Goal: Task Accomplishment & Management: Manage account settings

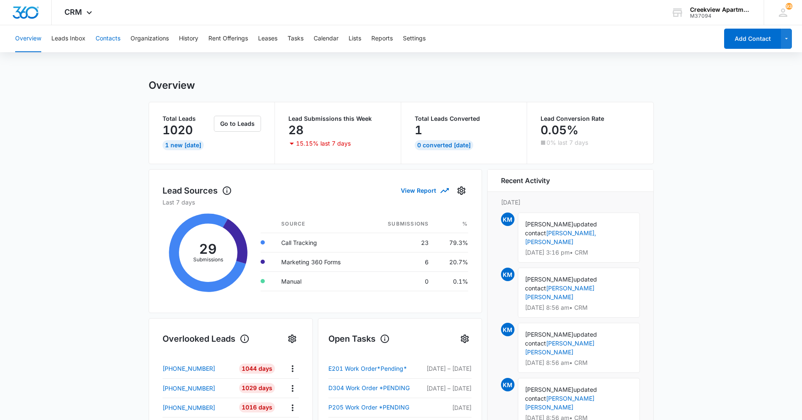
click at [116, 43] on button "Contacts" at bounding box center [108, 38] width 25 height 27
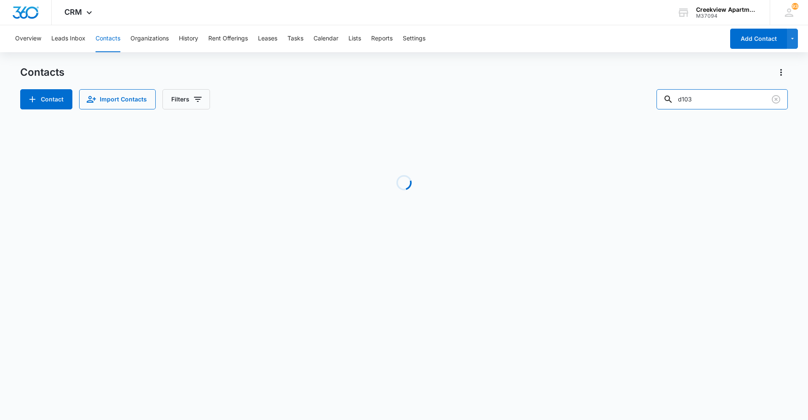
drag, startPoint x: 736, startPoint y: 99, endPoint x: 623, endPoint y: 99, distance: 113.2
click at [424, 99] on div "Contact Import Contacts Filters d103" at bounding box center [404, 99] width 768 height 20
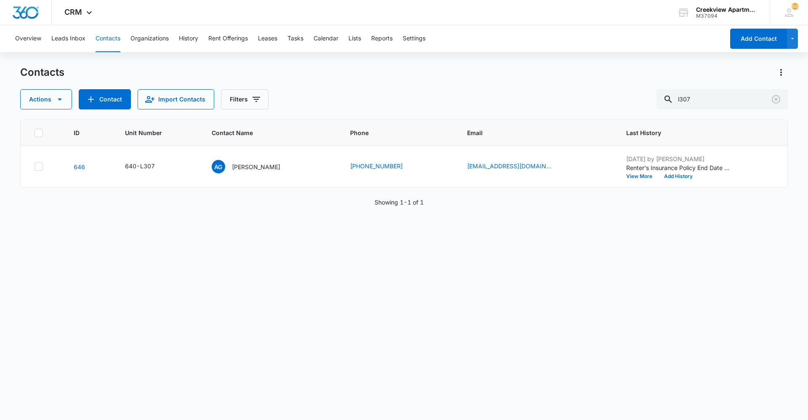
click at [203, 284] on div "ID Unit Number Contact Name Phone Email Last History 646 640-L307 AG Alfonso Gr…" at bounding box center [404, 265] width 768 height 290
click at [424, 99] on div "Actions Contact Import Contacts Filters l307" at bounding box center [404, 99] width 768 height 20
type input "o306"
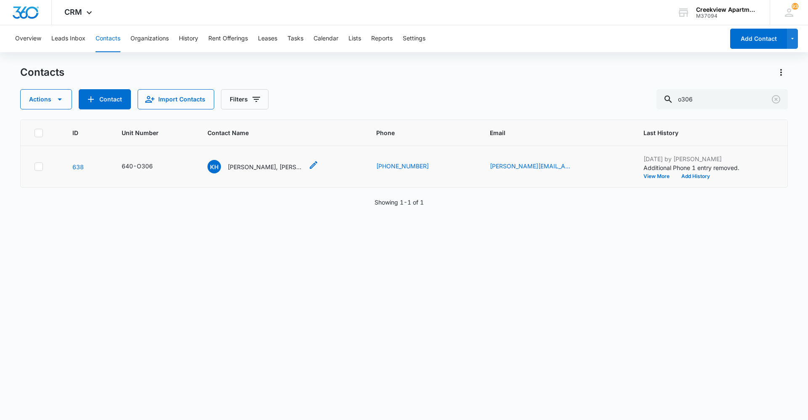
click at [277, 163] on p "Kathren Howard, Parker Howard" at bounding box center [266, 166] width 76 height 9
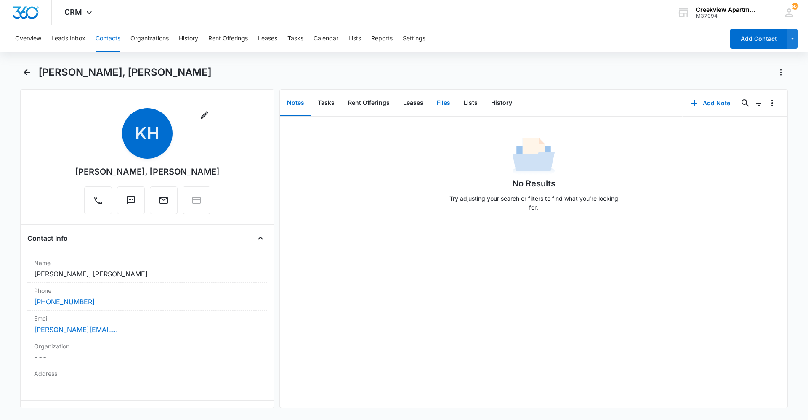
click at [424, 101] on button "Files" at bounding box center [443, 103] width 27 height 26
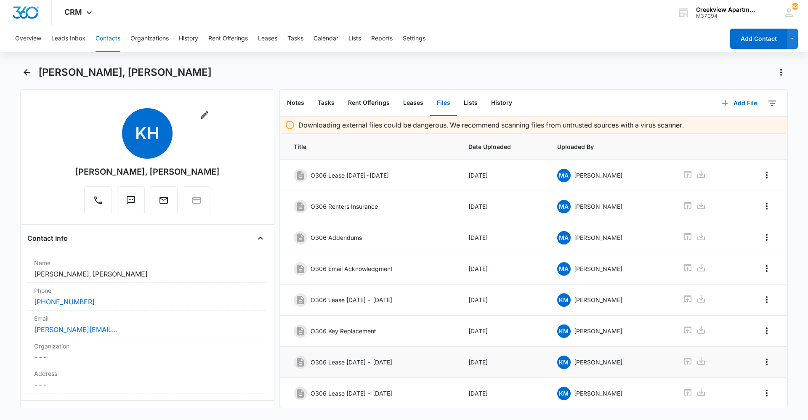
scroll to position [58, 0]
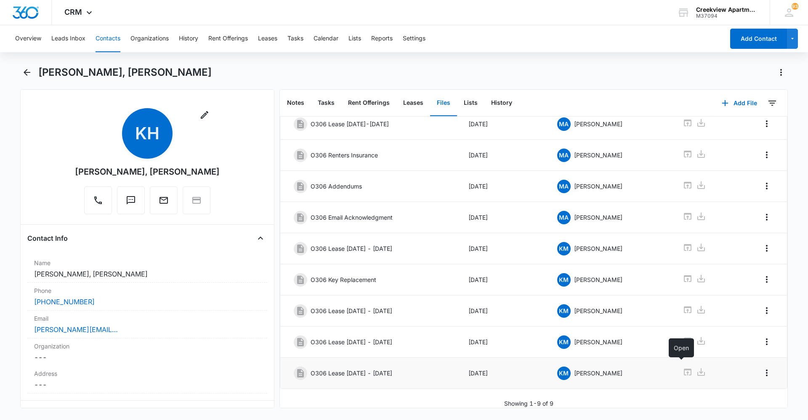
click at [424, 288] on icon at bounding box center [688, 372] width 10 height 10
click at [18, 72] on main "Kathren Howard, Parker Howard Remove KH Kathren Howard, Parker Howard Contact I…" at bounding box center [404, 242] width 808 height 353
click at [22, 69] on icon "Back" at bounding box center [27, 72] width 10 height 10
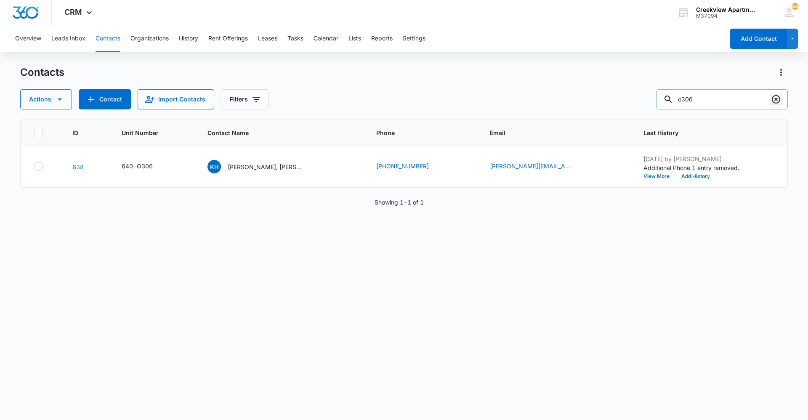
click at [424, 98] on icon "Clear" at bounding box center [776, 99] width 8 height 8
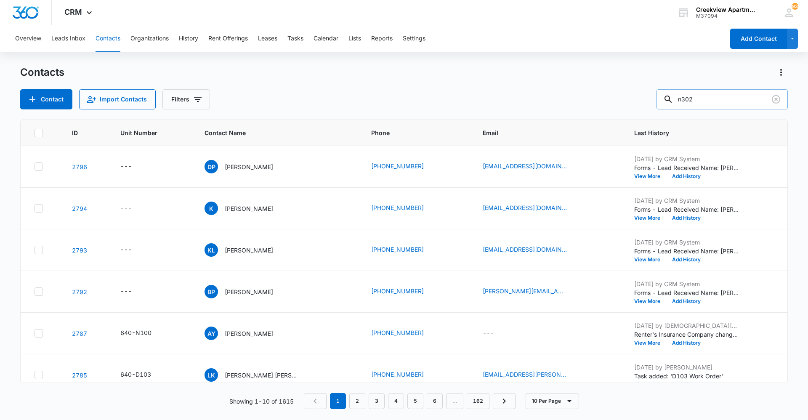
type input "n302"
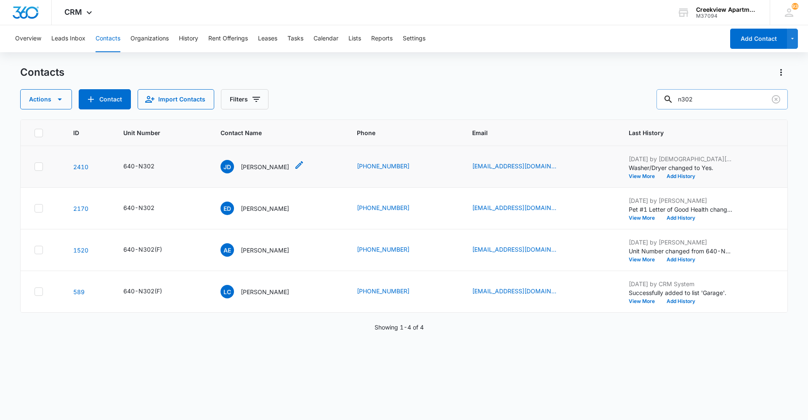
click at [272, 165] on p "Joseph D. Hernandez" at bounding box center [265, 166] width 48 height 9
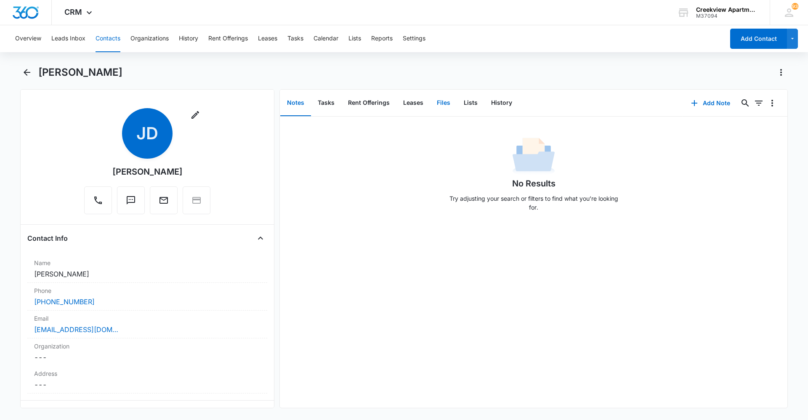
click at [424, 105] on button "Files" at bounding box center [443, 103] width 27 height 26
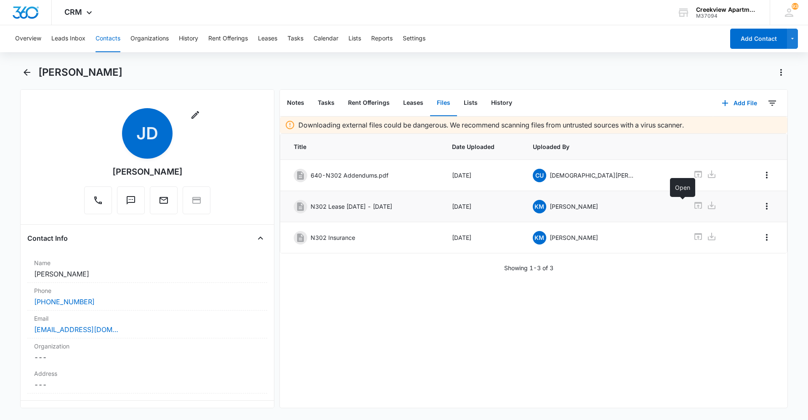
click at [424, 204] on icon at bounding box center [698, 205] width 10 height 10
click at [117, 43] on button "Contacts" at bounding box center [108, 38] width 25 height 27
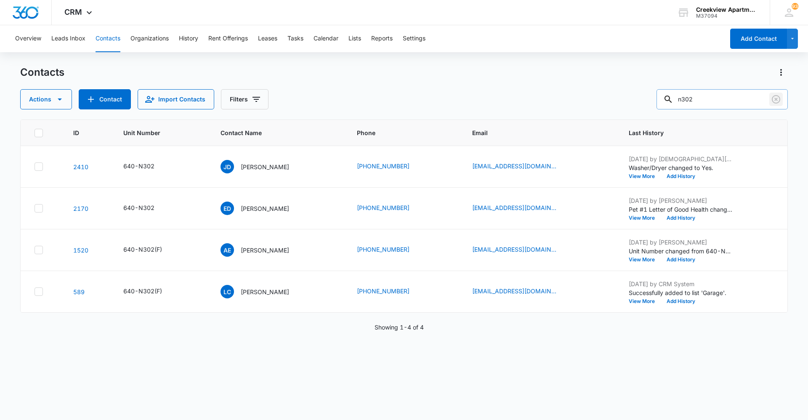
drag, startPoint x: 782, startPoint y: 104, endPoint x: 710, endPoint y: 105, distance: 72.0
click at [424, 105] on div "n302" at bounding box center [722, 99] width 131 height 20
drag, startPoint x: 716, startPoint y: 102, endPoint x: 643, endPoint y: 103, distance: 72.8
click at [424, 103] on div "Actions Contact Import Contacts Filters n302" at bounding box center [404, 99] width 768 height 20
type input "p202"
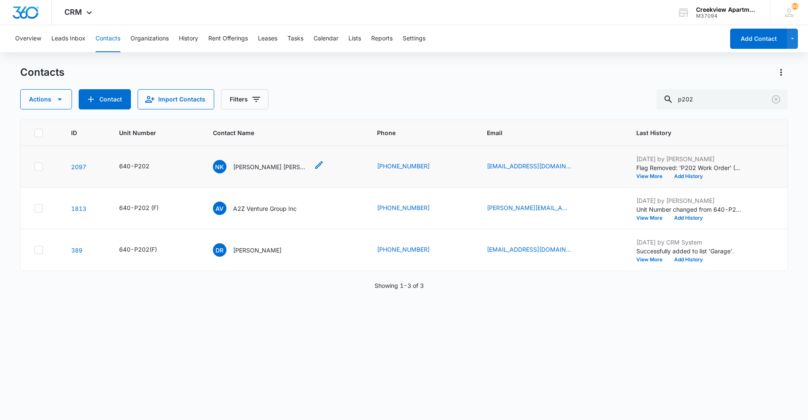
click at [289, 161] on div "NK Nora Kathleen Beales Travis" at bounding box center [261, 166] width 96 height 13
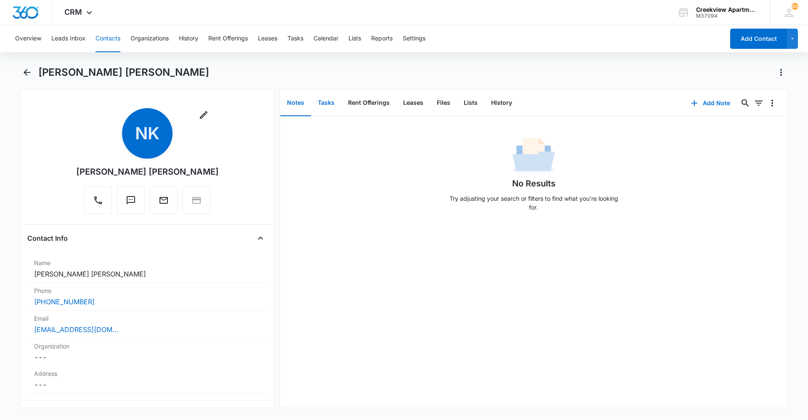
click at [321, 106] on button "Tasks" at bounding box center [326, 103] width 30 height 26
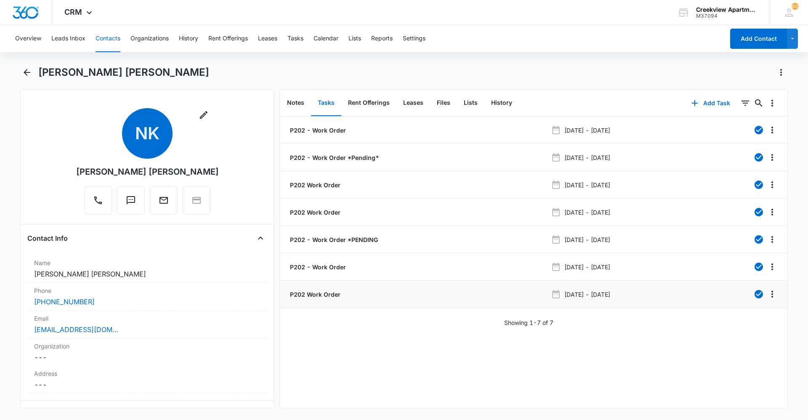
click at [328, 288] on p "P202 Work Order" at bounding box center [314, 294] width 52 height 9
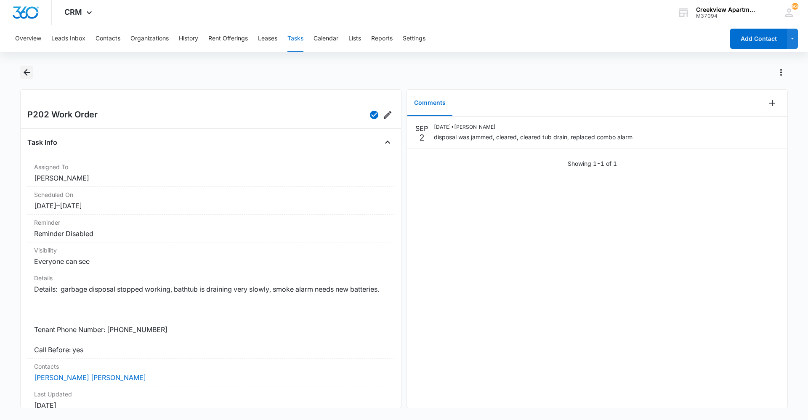
click at [31, 73] on icon "Back" at bounding box center [27, 72] width 10 height 10
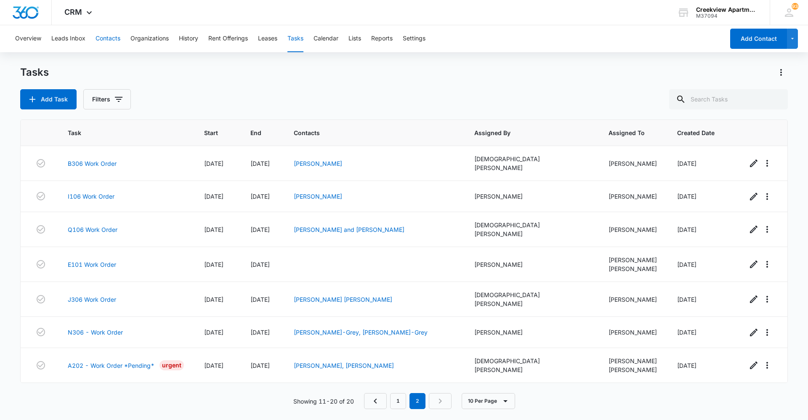
click at [104, 40] on button "Contacts" at bounding box center [108, 38] width 25 height 27
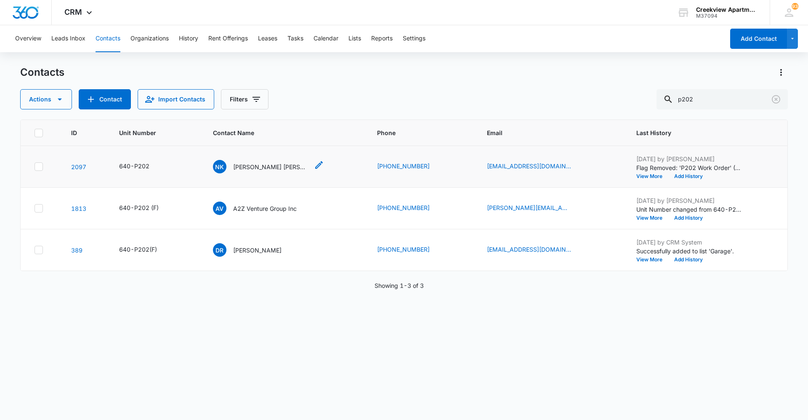
click at [264, 170] on p "Nora Kathleen Beales Travis" at bounding box center [271, 166] width 76 height 9
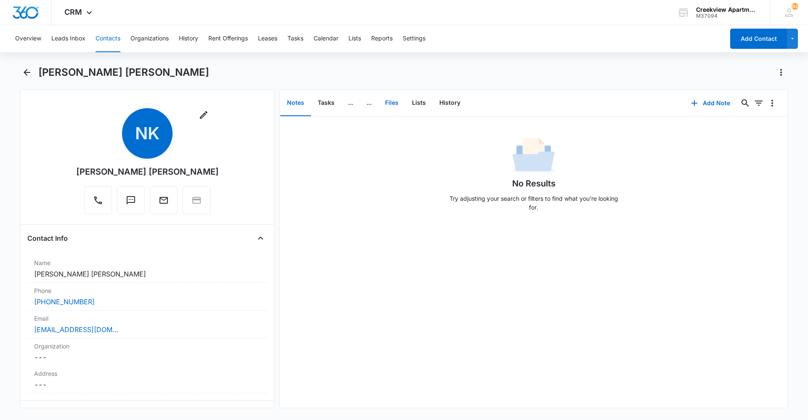
click at [391, 101] on button "Files" at bounding box center [391, 103] width 27 height 26
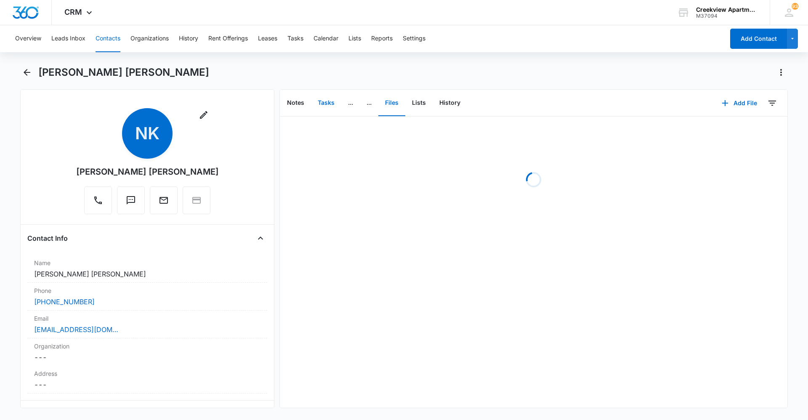
click at [317, 100] on button "Tasks" at bounding box center [326, 103] width 30 height 26
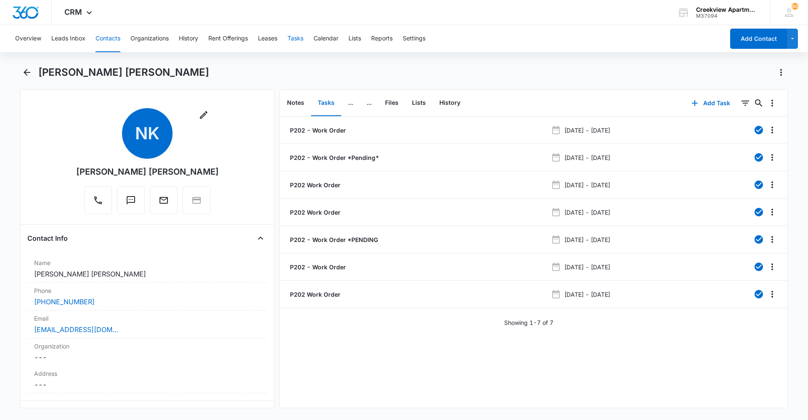
click at [295, 36] on button "Tasks" at bounding box center [296, 38] width 16 height 27
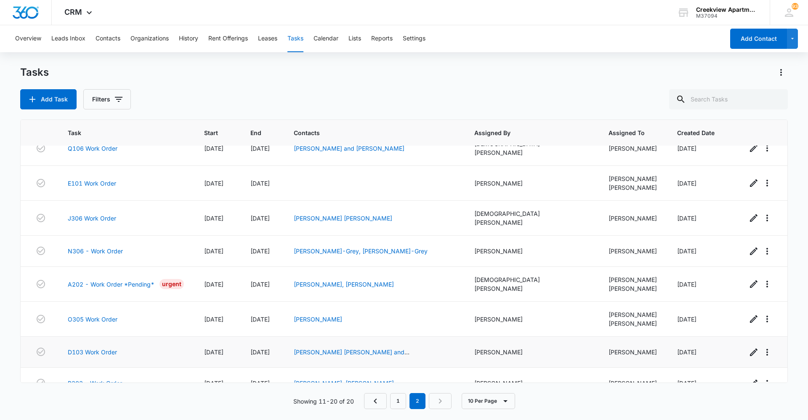
scroll to position [86, 0]
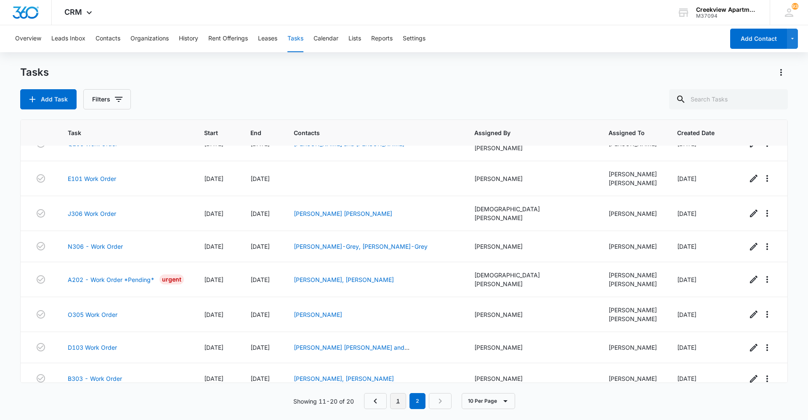
click at [405, 288] on link "1" at bounding box center [398, 401] width 16 height 16
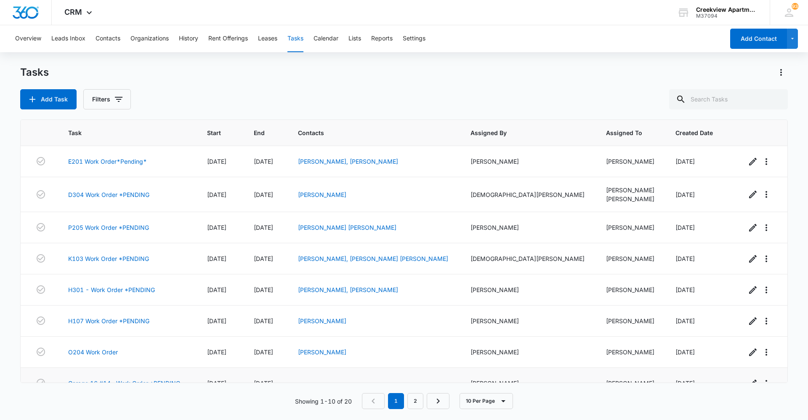
scroll to position [78, 0]
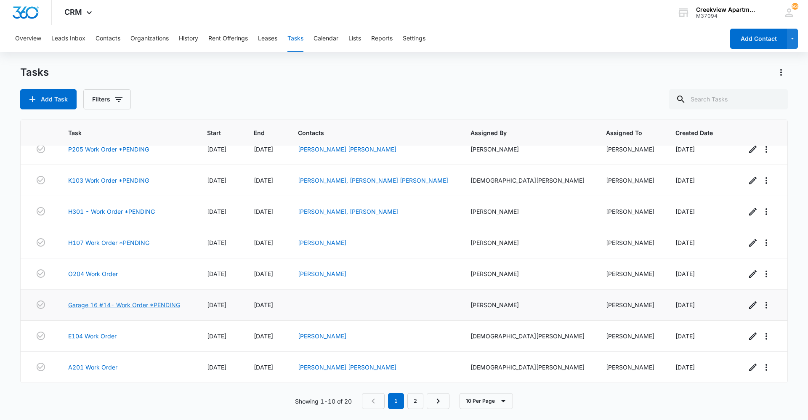
click at [160, 288] on link "Garage 16 #14- Work Order *PENDING" at bounding box center [124, 305] width 112 height 9
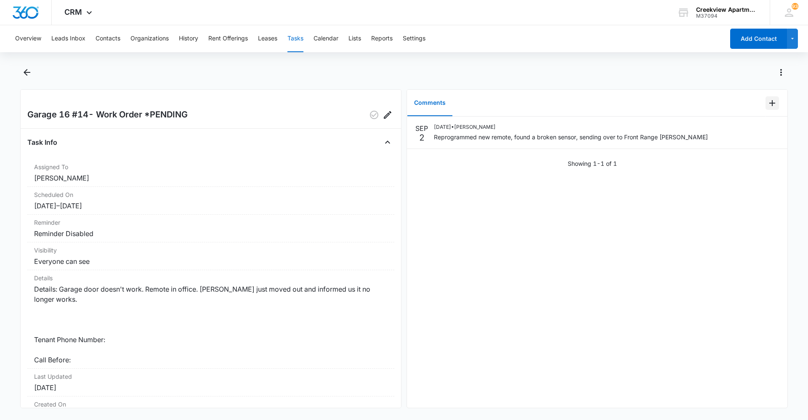
click at [767, 101] on icon "Add Comment" at bounding box center [772, 103] width 10 height 10
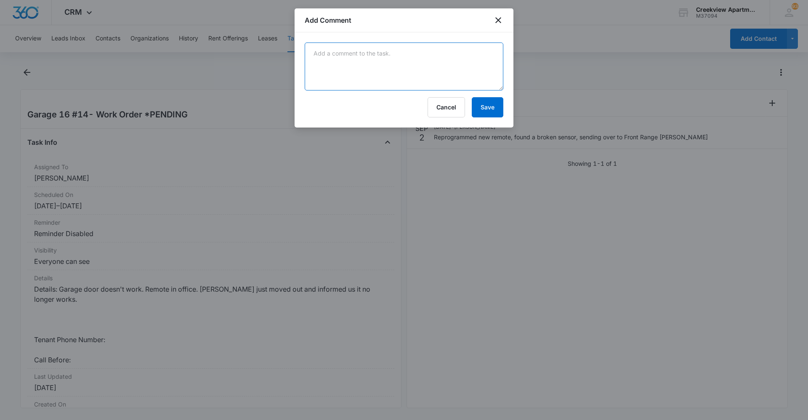
click at [390, 83] on textarea at bounding box center [404, 67] width 199 height 48
type textarea "Front Range Raynor ordering new operator"
click at [485, 111] on button "Save" at bounding box center [488, 107] width 32 height 20
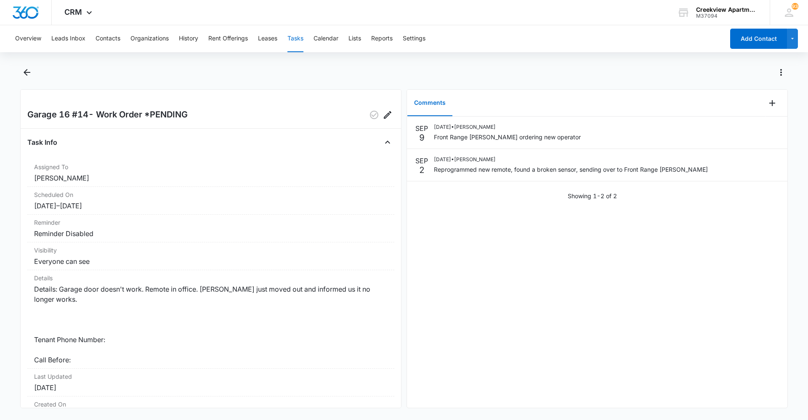
click at [599, 336] on div "SEP 9 09/09/2025 • Kristin Myers Front Range Raynor ordering new operator SEP 2…" at bounding box center [597, 262] width 381 height 291
click at [300, 40] on button "Tasks" at bounding box center [296, 38] width 16 height 27
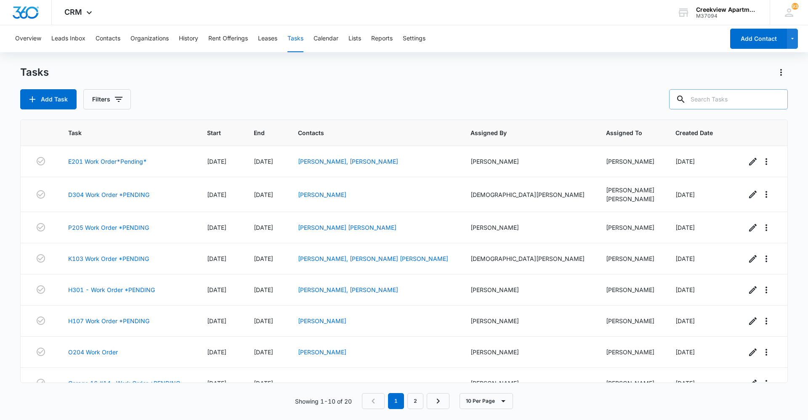
click at [734, 100] on input "text" at bounding box center [728, 99] width 119 height 20
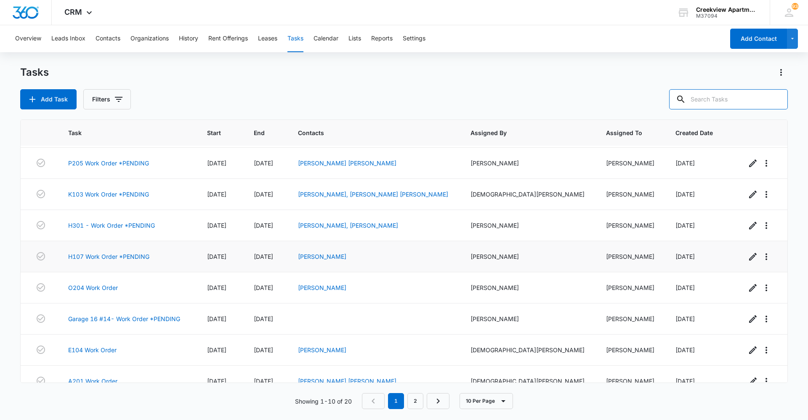
scroll to position [78, 0]
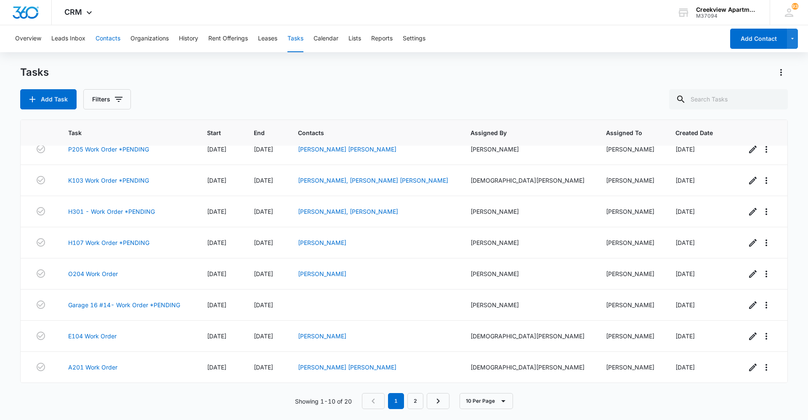
click at [112, 37] on button "Contacts" at bounding box center [108, 38] width 25 height 27
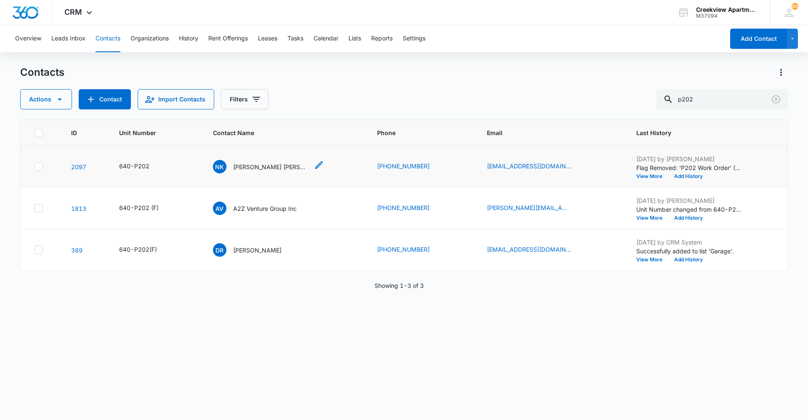
click at [277, 161] on div "NK Nora Kathleen Beales Travis" at bounding box center [261, 166] width 96 height 13
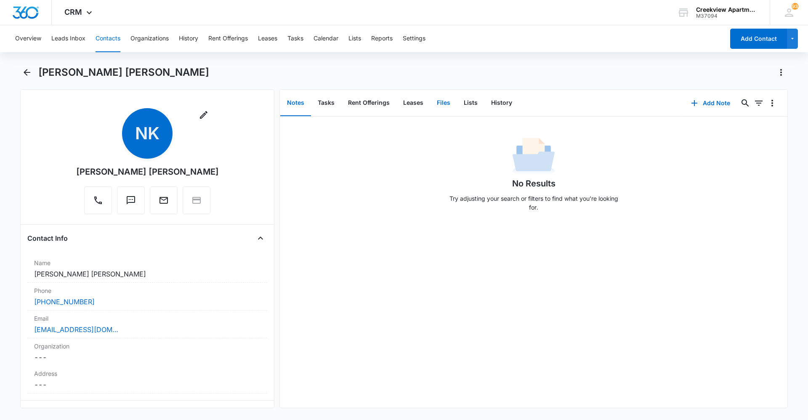
click at [448, 102] on button "Files" at bounding box center [443, 103] width 27 height 26
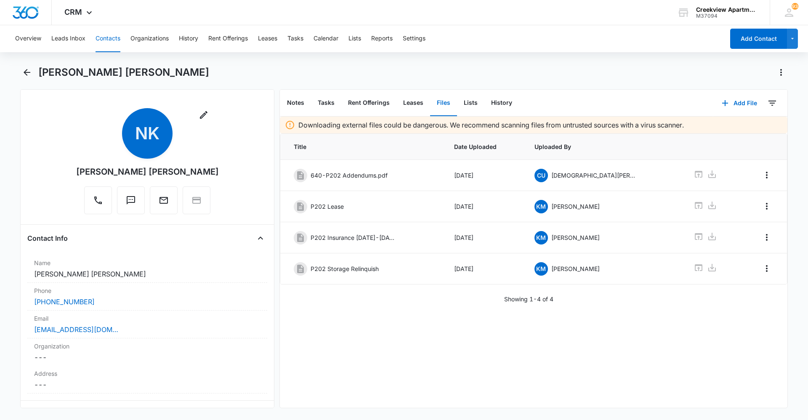
click at [348, 370] on div "Downloading external files could be dangerous. We recommend scanning files from…" at bounding box center [534, 262] width 508 height 291
drag, startPoint x: 384, startPoint y: 370, endPoint x: 394, endPoint y: 369, distance: 9.7
click at [383, 370] on div "Downloading external files could be dangerous. We recommend scanning files from…" at bounding box center [534, 262] width 508 height 291
click at [709, 354] on div "Downloading external files could be dangerous. We recommend scanning files from…" at bounding box center [534, 262] width 508 height 291
click at [688, 349] on div "Downloading external files could be dangerous. We recommend scanning files from…" at bounding box center [534, 262] width 508 height 291
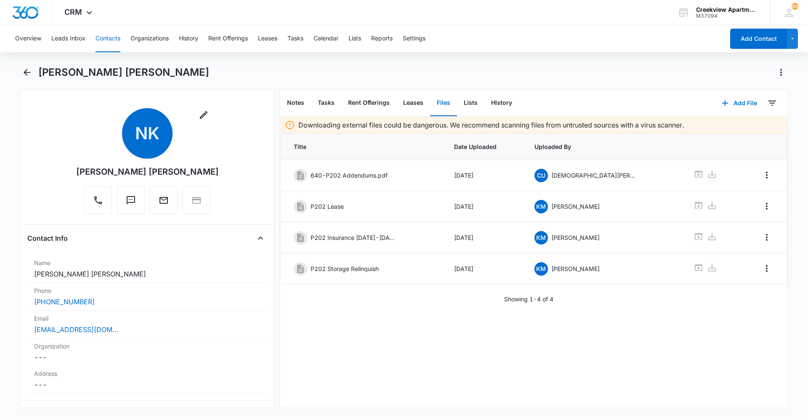
click at [15, 71] on main "Nora Kathleen Beales Travis Remove NK Nora Kathleen Beales Travis Contact Info …" at bounding box center [404, 242] width 808 height 353
click at [20, 71] on main "Nora Kathleen Beales Travis Remove NK Nora Kathleen Beales Travis Contact Info …" at bounding box center [404, 242] width 808 height 353
click at [30, 69] on icon "Back" at bounding box center [27, 72] width 10 height 10
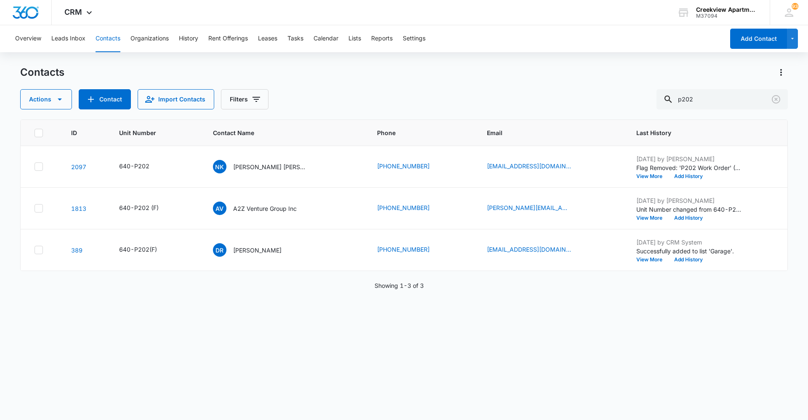
click at [257, 366] on div "ID Unit Number Contact Name Phone Email Last History 2097 640-P202 NK Nora Kath…" at bounding box center [404, 265] width 768 height 290
click at [261, 368] on div "ID Unit Number Contact Name Phone Email Last History 2097 640-P202 NK Nora Kath…" at bounding box center [404, 265] width 768 height 290
click at [261, 360] on div "ID Unit Number Contact Name Phone Email Last History 2097 640-P202 NK Nora Kath…" at bounding box center [404, 265] width 768 height 290
click at [540, 381] on div "ID Unit Number Contact Name Phone Email Last History 2097 640-P202 NK Nora Kath…" at bounding box center [404, 265] width 768 height 290
click at [461, 398] on div "ID Unit Number Contact Name Phone Email Last History 2097 640-P202 NK Nora Kath…" at bounding box center [404, 265] width 768 height 290
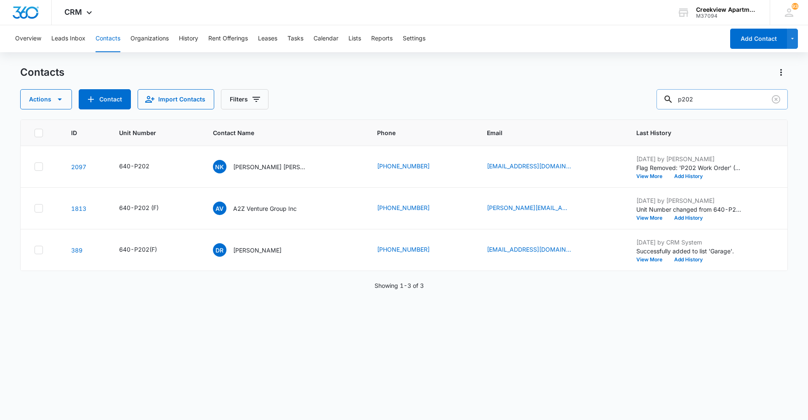
click at [730, 96] on input "p202" at bounding box center [722, 99] width 131 height 20
click at [730, 97] on input "p202" at bounding box center [722, 99] width 131 height 20
type input "9706520551"
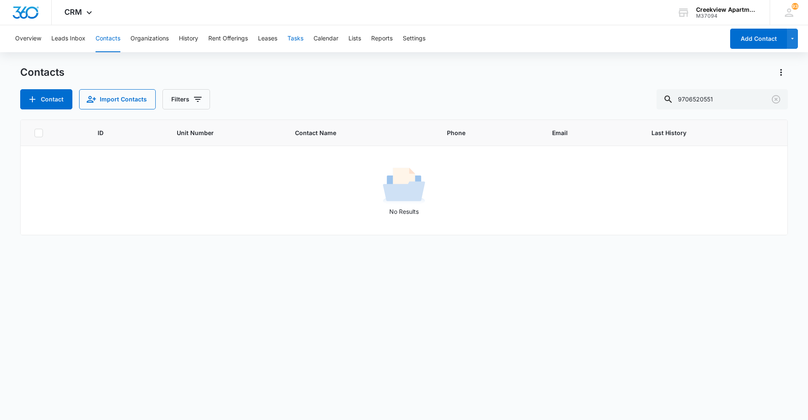
click at [300, 38] on button "Tasks" at bounding box center [296, 38] width 16 height 27
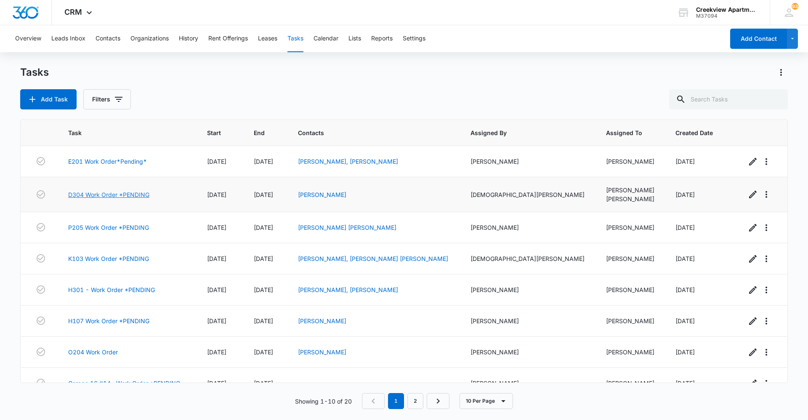
click at [121, 193] on link "D304 Work Order *PENDING" at bounding box center [108, 194] width 81 height 9
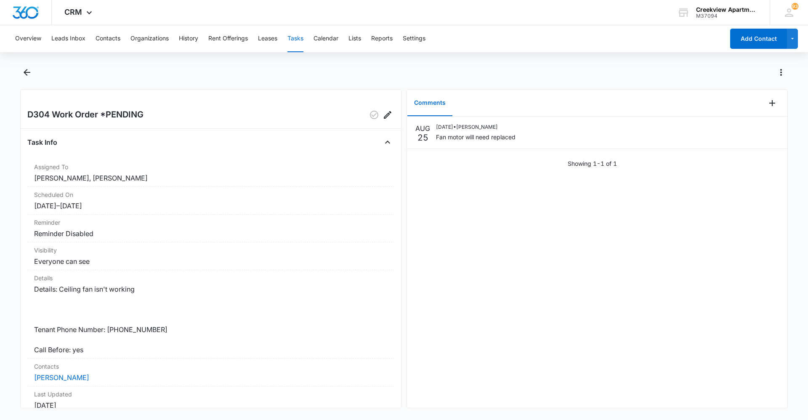
click at [33, 67] on div at bounding box center [404, 78] width 768 height 24
click at [29, 69] on icon "Back" at bounding box center [27, 72] width 10 height 10
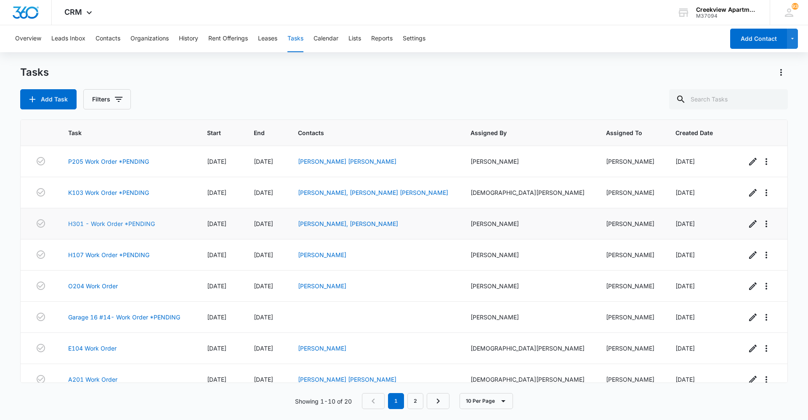
scroll to position [78, 0]
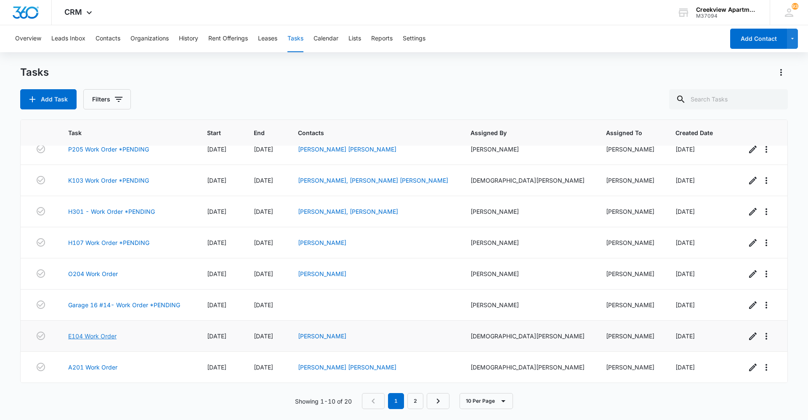
drag, startPoint x: 127, startPoint y: 306, endPoint x: 107, endPoint y: 334, distance: 35.0
drag, startPoint x: 107, startPoint y: 334, endPoint x: 115, endPoint y: 369, distance: 35.8
click at [411, 404] on link "2" at bounding box center [415, 401] width 16 height 16
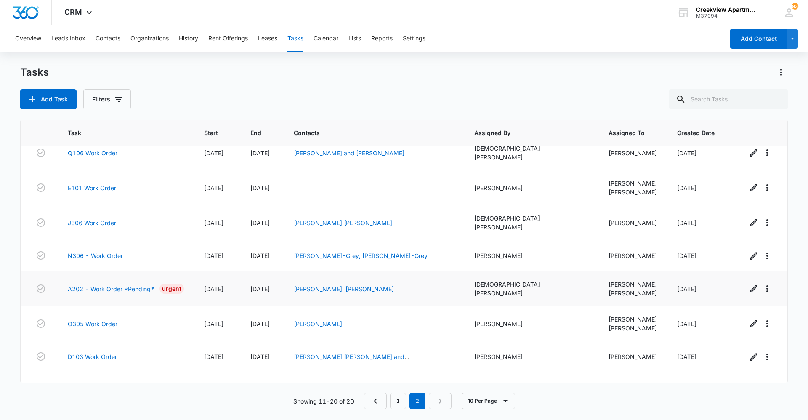
scroll to position [86, 0]
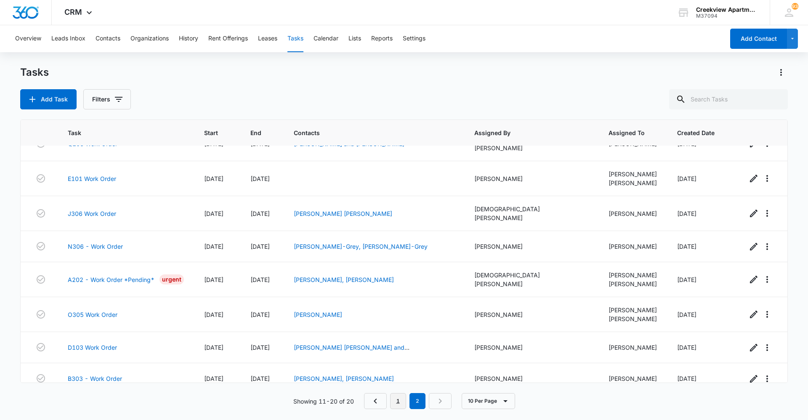
click at [398, 400] on link "1" at bounding box center [398, 401] width 16 height 16
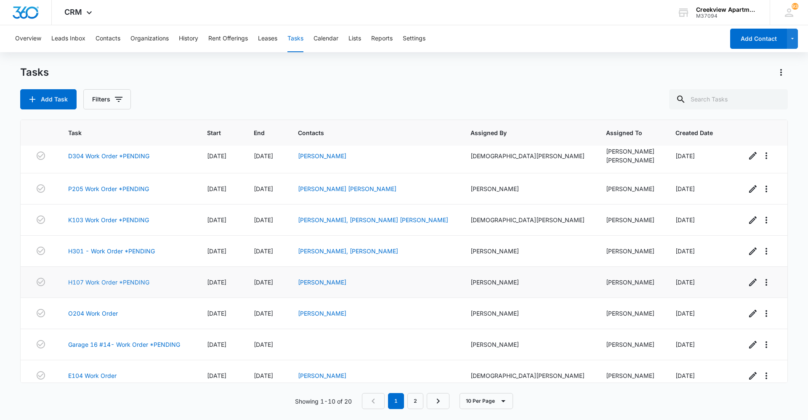
scroll to position [0, 0]
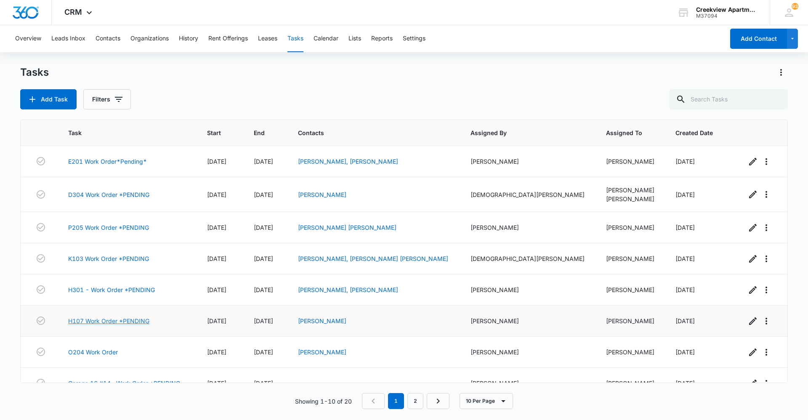
click at [122, 320] on link "H107 Work Order *PENDING" at bounding box center [108, 321] width 81 height 9
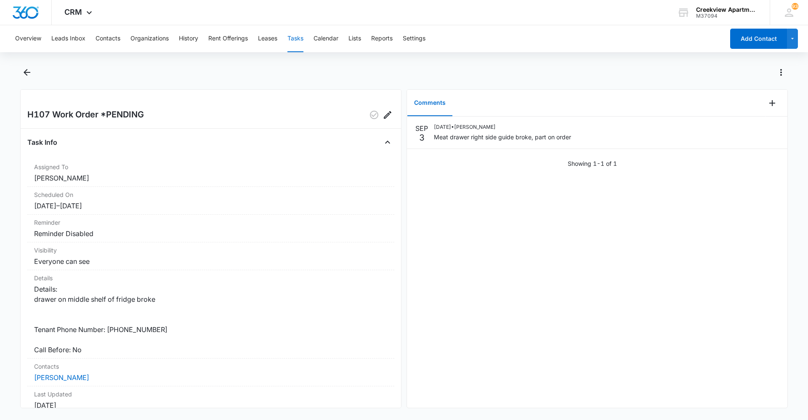
click at [415, 253] on div "SEP 3 09/03/2025 • Javier Garcia Meat drawer right side guide broke, part on or…" at bounding box center [597, 262] width 381 height 291
click at [478, 397] on div "SEP 3 09/03/2025 • Javier Garcia Meat drawer right side guide broke, part on or…" at bounding box center [597, 262] width 381 height 291
click at [423, 332] on div "SEP 3 09/03/2025 • Javier Garcia Meat drawer right side guide broke, part on or…" at bounding box center [597, 262] width 381 height 291
click at [471, 280] on div "SEP 3 09/03/2025 • Javier Garcia Meat drawer right side guide broke, part on or…" at bounding box center [597, 262] width 381 height 291
click at [477, 397] on div "SEP 3 09/03/2025 • Javier Garcia Meat drawer right side guide broke, part on or…" at bounding box center [597, 262] width 381 height 291
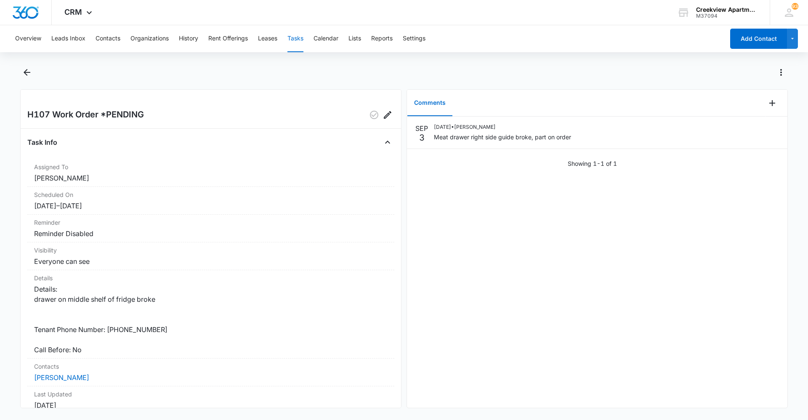
click at [593, 363] on div "SEP 3 09/03/2025 • Javier Garcia Meat drawer right side guide broke, part on or…" at bounding box center [597, 262] width 381 height 291
click at [553, 285] on div "SEP 3 09/03/2025 • Javier Garcia Meat drawer right side guide broke, part on or…" at bounding box center [597, 262] width 381 height 291
click at [458, 397] on div "SEP 3 09/03/2025 • Javier Garcia Meat drawer right side guide broke, part on or…" at bounding box center [597, 262] width 381 height 291
click at [458, 226] on div "SEP 3 09/03/2025 • Javier Garcia Meat drawer right side guide broke, part on or…" at bounding box center [597, 262] width 381 height 291
click at [517, 370] on div "SEP 3 09/03/2025 • Javier Garcia Meat drawer right side guide broke, part on or…" at bounding box center [597, 262] width 381 height 291
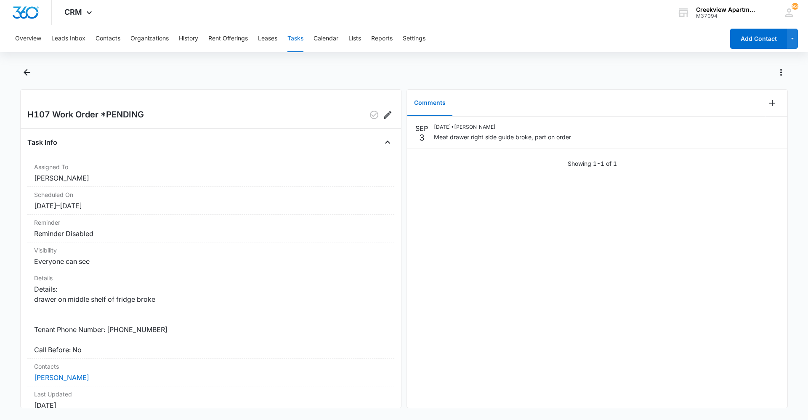
drag, startPoint x: 457, startPoint y: 258, endPoint x: 474, endPoint y: 309, distance: 53.2
click at [457, 258] on div "SEP 3 09/03/2025 • Javier Garcia Meat drawer right side guide broke, part on or…" at bounding box center [597, 262] width 381 height 291
click at [547, 299] on div "SEP 3 09/03/2025 • Javier Garcia Meat drawer right side guide broke, part on or…" at bounding box center [597, 262] width 381 height 291
click at [464, 271] on div "SEP 3 09/03/2025 • Javier Garcia Meat drawer right side guide broke, part on or…" at bounding box center [597, 262] width 381 height 291
click at [548, 372] on div "SEP 3 09/03/2025 • Javier Garcia Meat drawer right side guide broke, part on or…" at bounding box center [597, 262] width 381 height 291
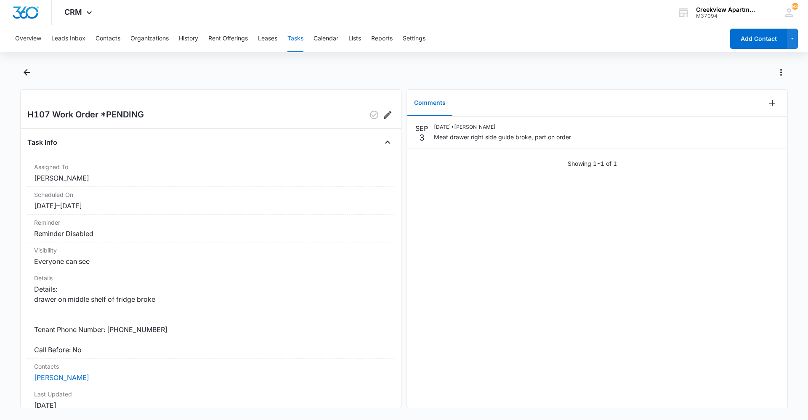
click at [473, 256] on div "SEP 3 09/03/2025 • Javier Garcia Meat drawer right side guide broke, part on or…" at bounding box center [597, 262] width 381 height 291
click at [414, 253] on div "SEP 3 09/03/2025 • Javier Garcia Meat drawer right side guide broke, part on or…" at bounding box center [597, 262] width 381 height 291
click at [563, 317] on div "SEP 3 09/03/2025 • Javier Garcia Meat drawer right side guide broke, part on or…" at bounding box center [597, 262] width 381 height 291
click at [558, 273] on div "SEP 3 09/03/2025 • Javier Garcia Meat drawer right side guide broke, part on or…" at bounding box center [597, 262] width 381 height 291
click at [111, 44] on button "Contacts" at bounding box center [108, 38] width 25 height 27
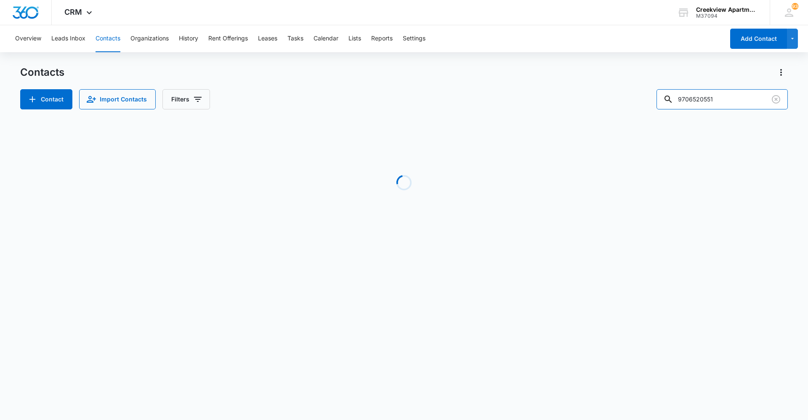
drag, startPoint x: 737, startPoint y: 103, endPoint x: 662, endPoint y: 105, distance: 75.4
click at [662, 105] on div "Contact Import Contacts Filters 9706520551" at bounding box center [404, 99] width 768 height 20
type input "p105"
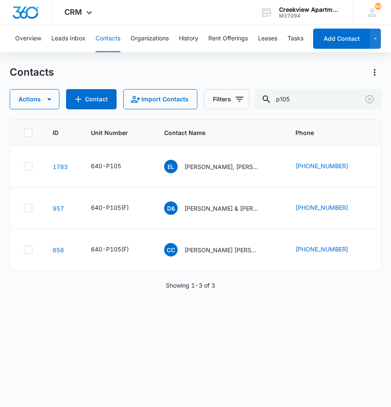
click at [154, 358] on div "ID Unit Number Contact Name Phone Email Last History 1783 640-P105 EL Elsa Lind…" at bounding box center [196, 258] width 372 height 277
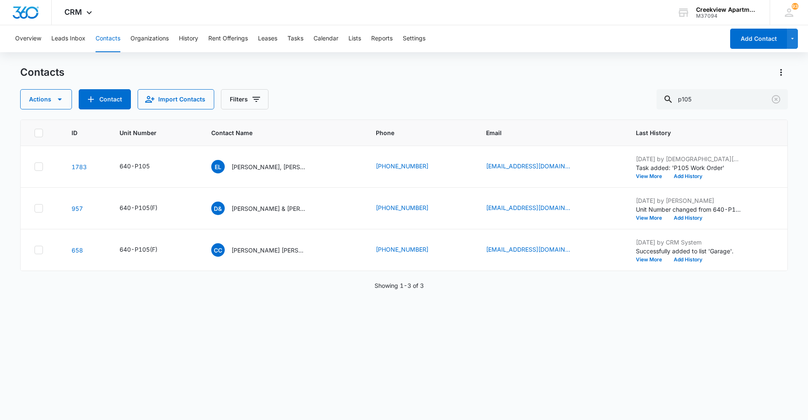
click at [381, 343] on div "ID Unit Number Contact Name Phone Email Last History 1783 640-P105 EL Elsa Lind…" at bounding box center [404, 265] width 768 height 290
click at [357, 383] on div "ID Unit Number Contact Name Phone Email Last History 1783 640-P105 EL Elsa Lind…" at bounding box center [404, 265] width 768 height 290
click at [674, 337] on div "ID Unit Number Contact Name Phone Email Last History 1783 640-P105 EL Elsa Lind…" at bounding box center [404, 265] width 768 height 290
